Goal: Task Accomplishment & Management: Manage account settings

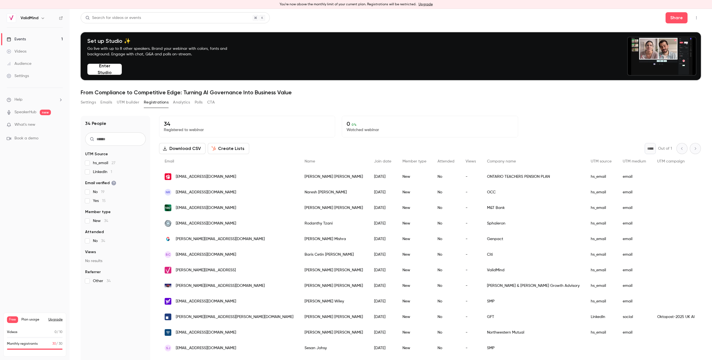
click at [23, 75] on div "Settings" at bounding box center [18, 76] width 22 height 6
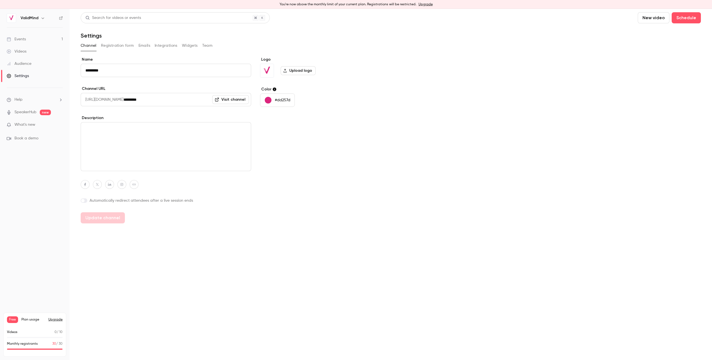
click at [54, 320] on button "Upgrade" at bounding box center [55, 319] width 14 height 4
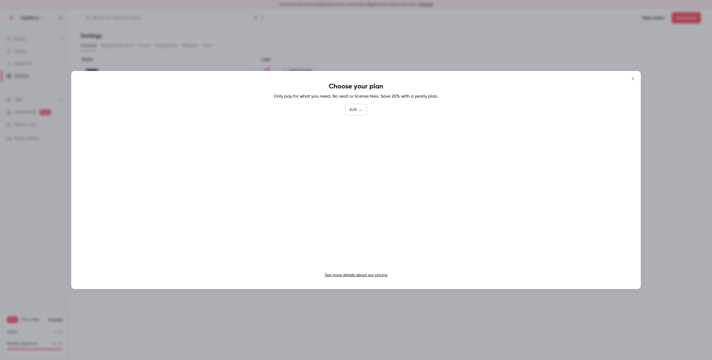
click at [363, 108] on body "You're now above the monthly limit of your current plan. Registrations will be …" at bounding box center [356, 184] width 712 height 351
click at [356, 142] on li "USD" at bounding box center [356, 141] width 22 height 14
type input "***"
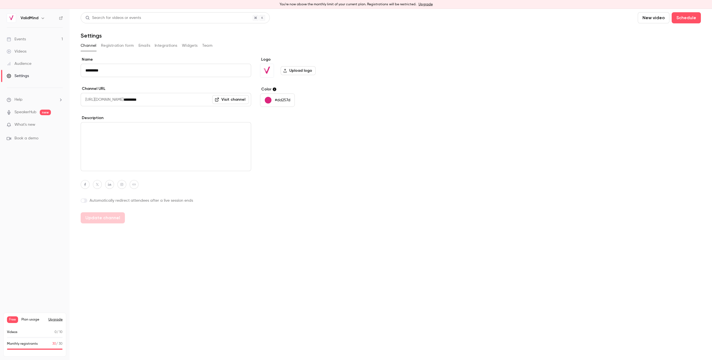
click at [24, 39] on div "Events" at bounding box center [16, 39] width 19 height 6
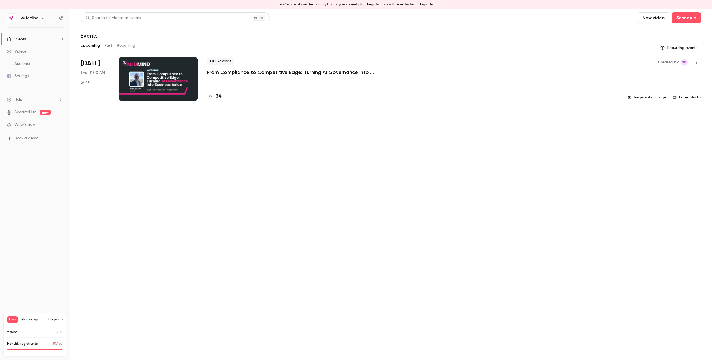
click at [220, 97] on h4 "34" at bounding box center [219, 97] width 6 height 8
